Goal: Information Seeking & Learning: Learn about a topic

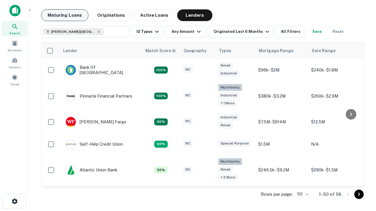
click at [65, 15] on button "Maturing Loans" at bounding box center [64, 15] width 47 height 12
